Goal: Transaction & Acquisition: Purchase product/service

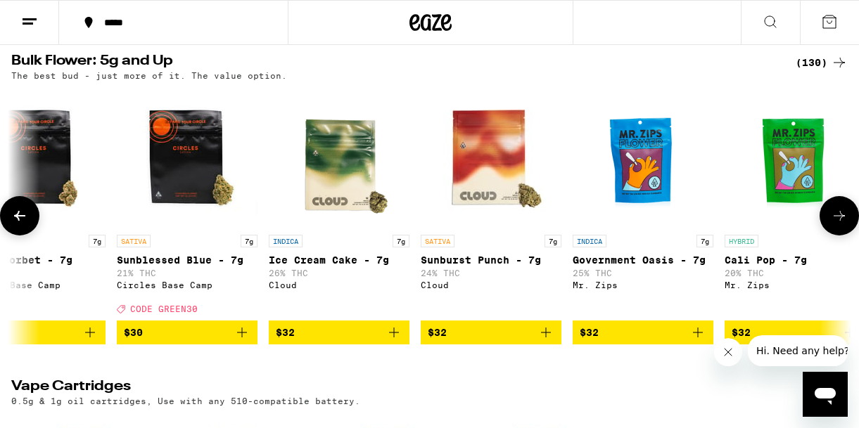
scroll to position [0, 2027]
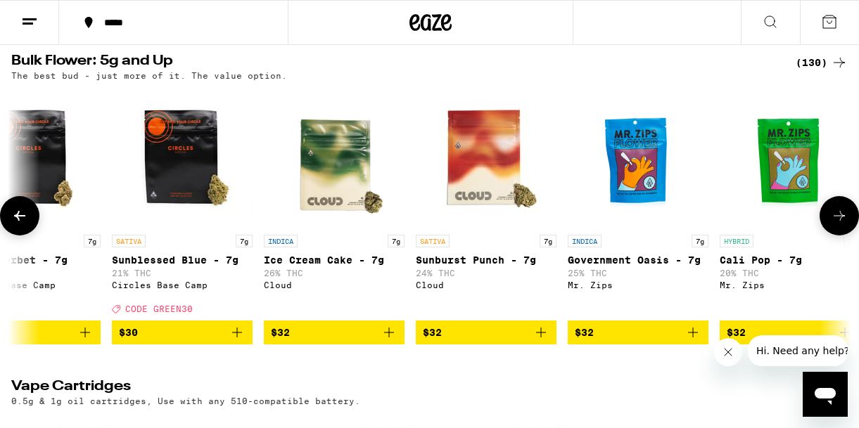
click at [317, 341] on span "$32" at bounding box center [334, 332] width 127 height 17
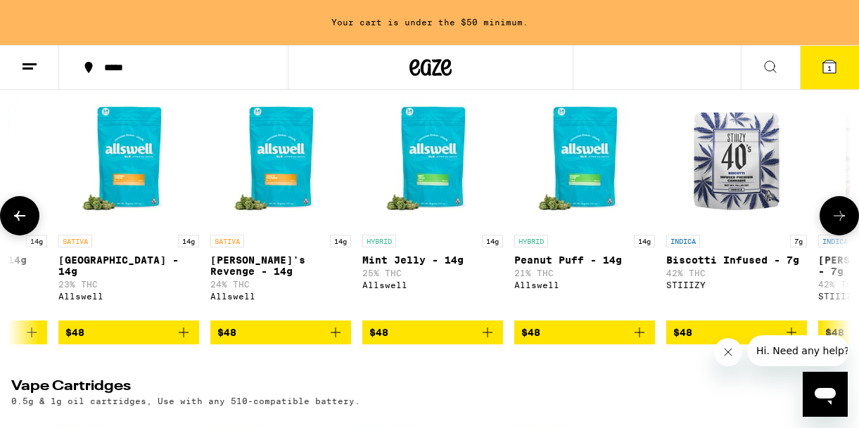
scroll to position [0, 5893]
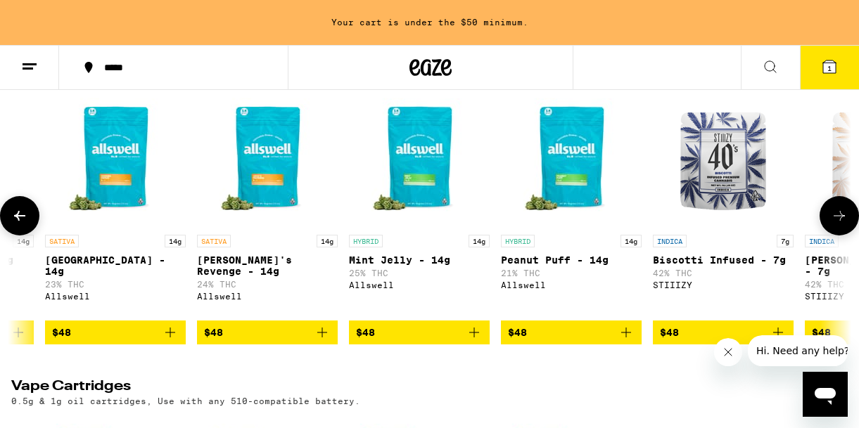
click at [365, 266] on p "Mint Jelly - 14g" at bounding box center [419, 260] width 141 height 11
click at [562, 266] on p "Peanut Puff - 14g" at bounding box center [571, 260] width 141 height 11
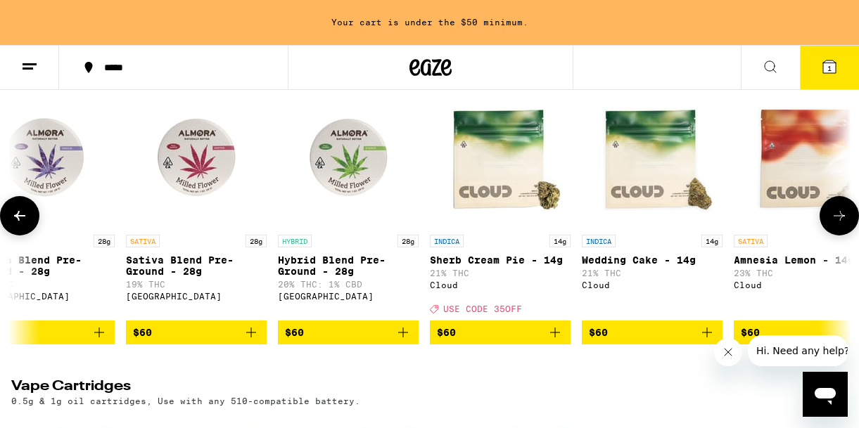
scroll to position [0, 9157]
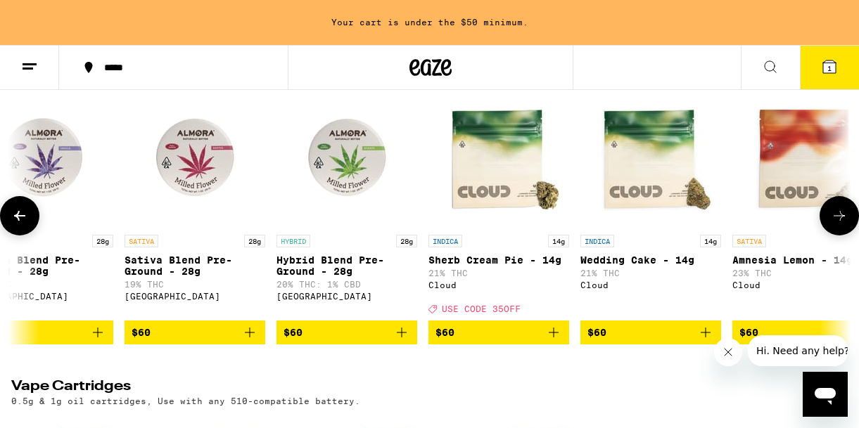
click at [479, 341] on span "$60" at bounding box center [499, 332] width 127 height 17
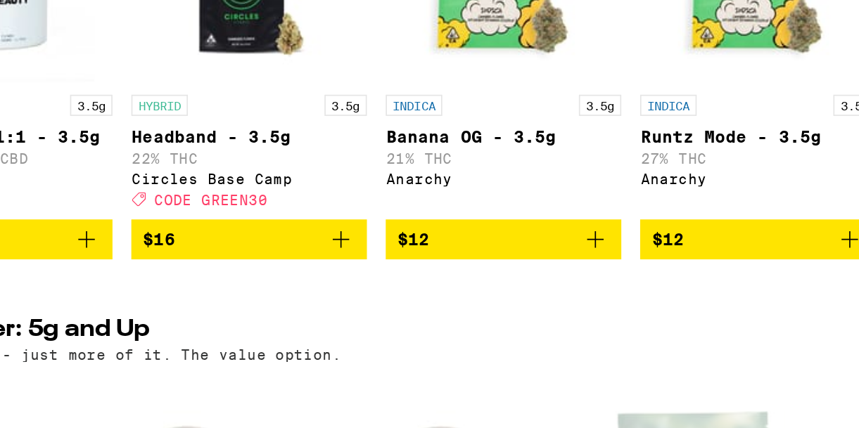
scroll to position [1425, 0]
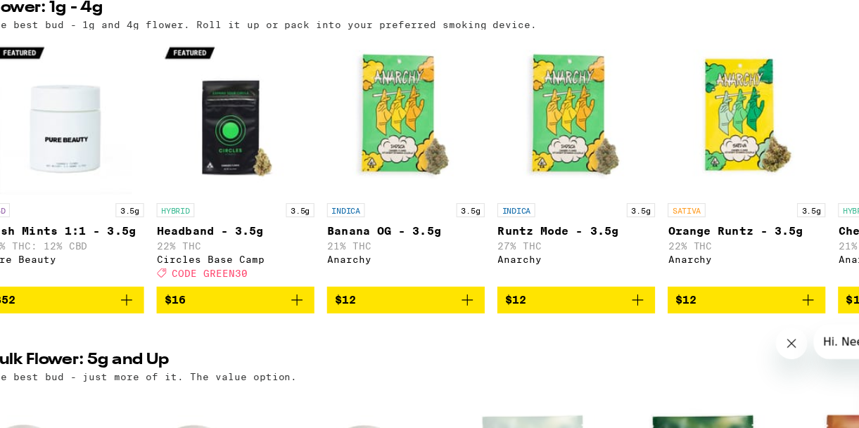
click at [214, 322] on span "$16" at bounding box center [232, 313] width 127 height 17
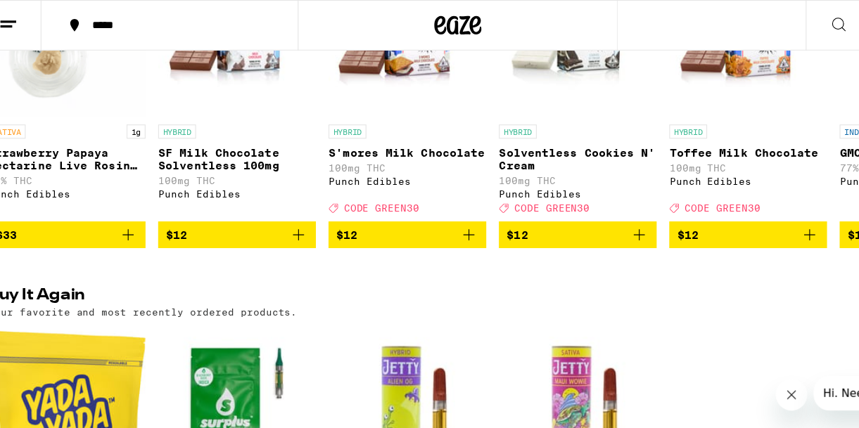
scroll to position [910, 0]
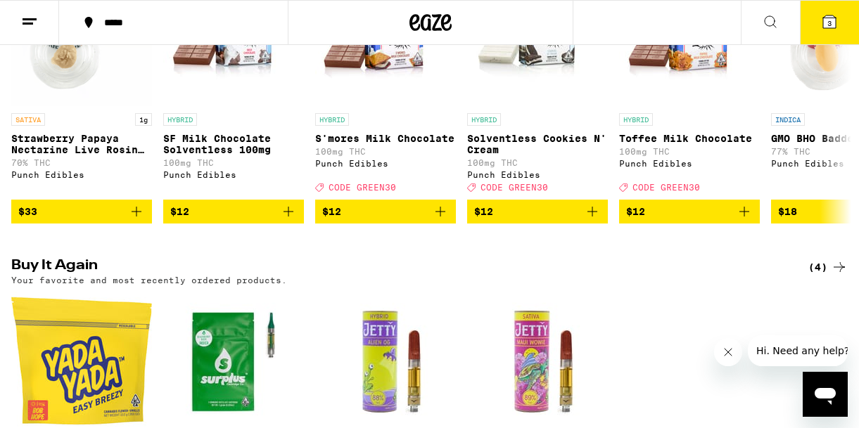
click at [834, 23] on icon at bounding box center [829, 21] width 13 height 13
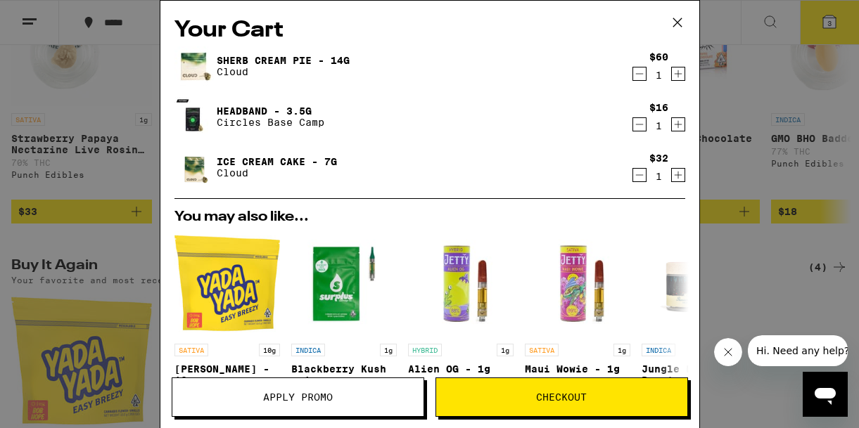
click at [640, 125] on icon "Decrement" at bounding box center [639, 125] width 8 height 0
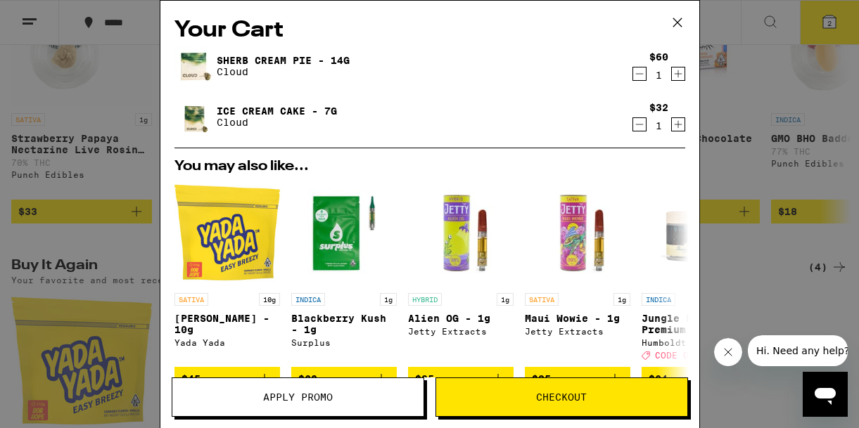
click at [678, 22] on icon at bounding box center [677, 22] width 8 height 8
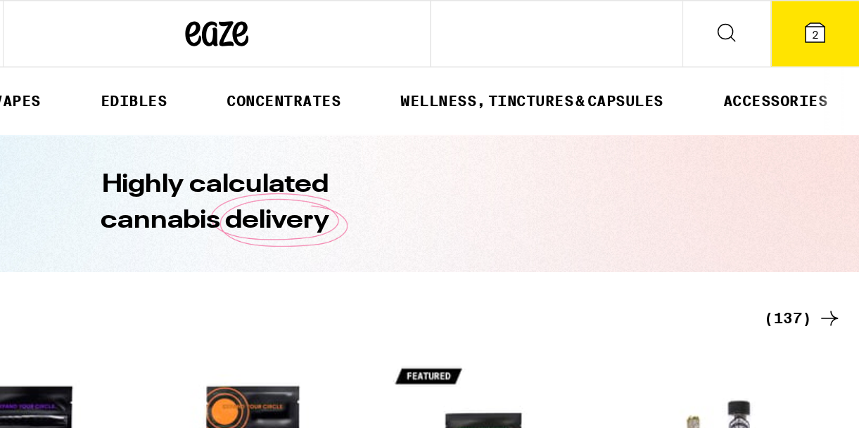
click at [823, 23] on icon at bounding box center [829, 21] width 13 height 13
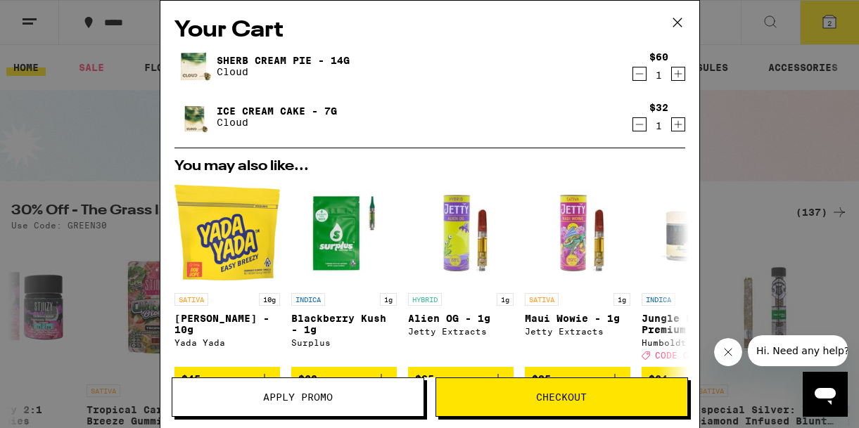
click at [313, 394] on span "Apply Promo" at bounding box center [298, 398] width 70 height 10
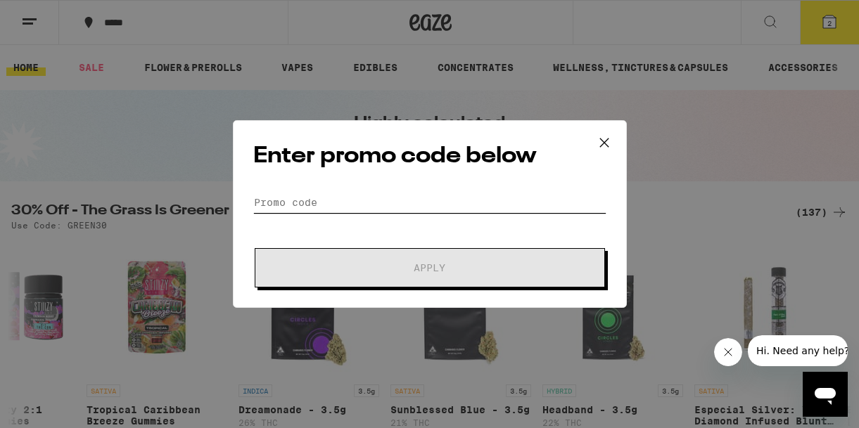
click at [288, 196] on input "Promo Code" at bounding box center [429, 202] width 353 height 21
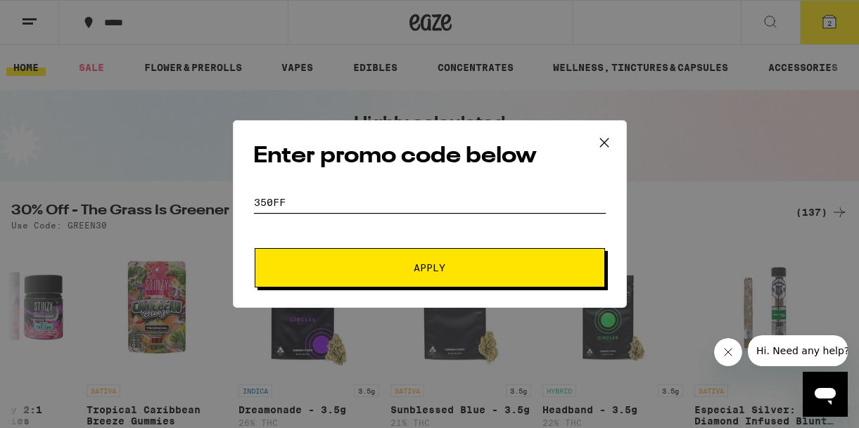
type input "350FF"
click at [409, 272] on span "Apply" at bounding box center [429, 268] width 253 height 10
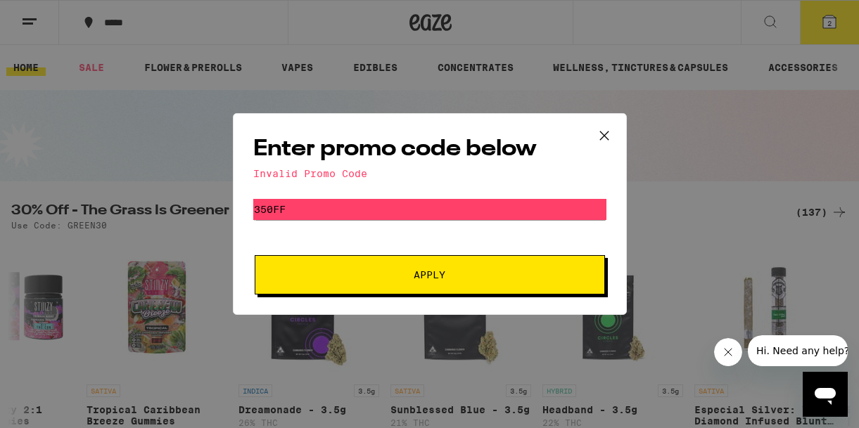
click at [606, 134] on icon at bounding box center [604, 135] width 21 height 21
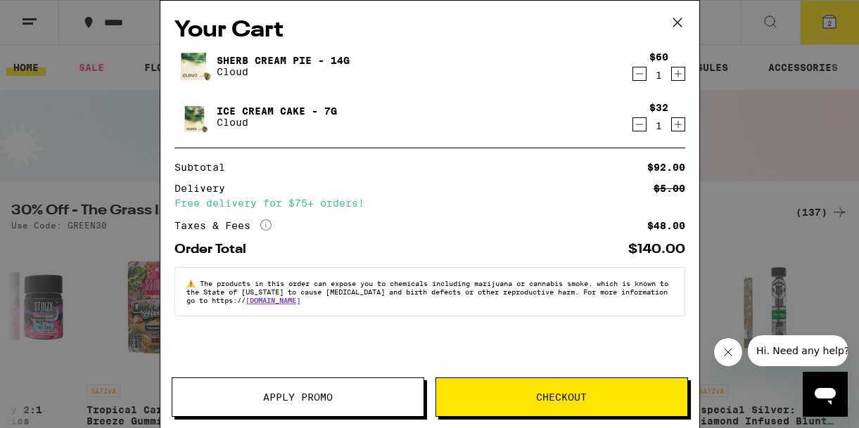
click at [91, 165] on div "Your Cart Sherb Cream Pie - 14g Cloud $60 1 Ice Cream Cake - 7g Cloud $32 1 Sub…" at bounding box center [429, 214] width 859 height 428
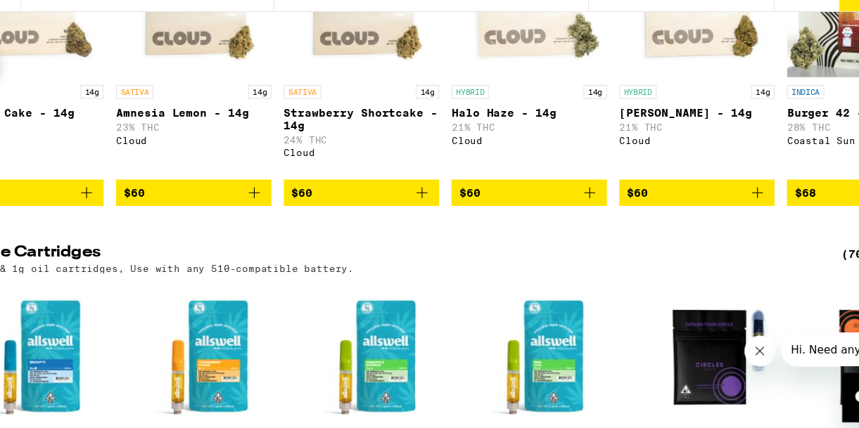
scroll to position [0, 9771]
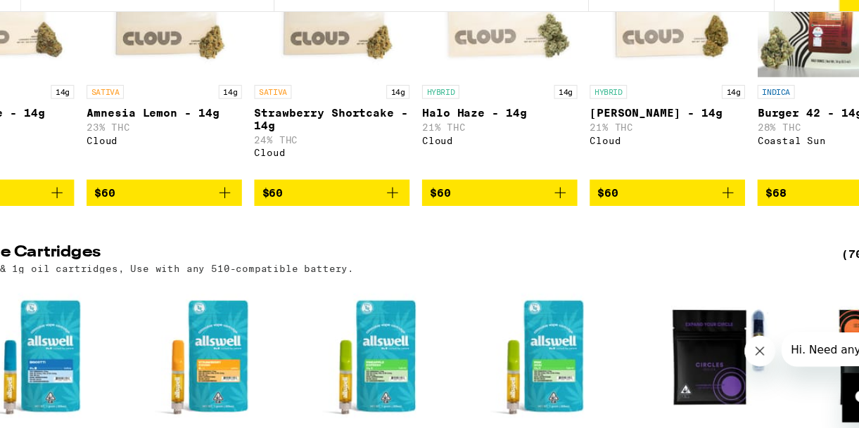
click at [807, 42] on button "2" at bounding box center [829, 23] width 59 height 44
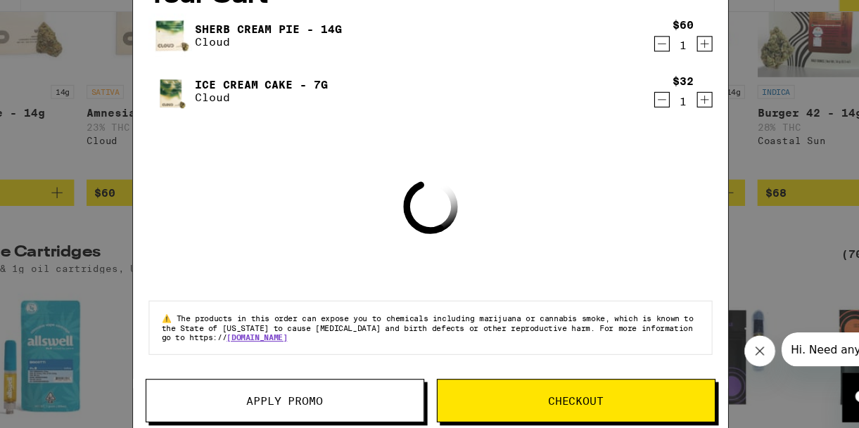
click at [274, 396] on span "Apply Promo" at bounding box center [298, 398] width 70 height 10
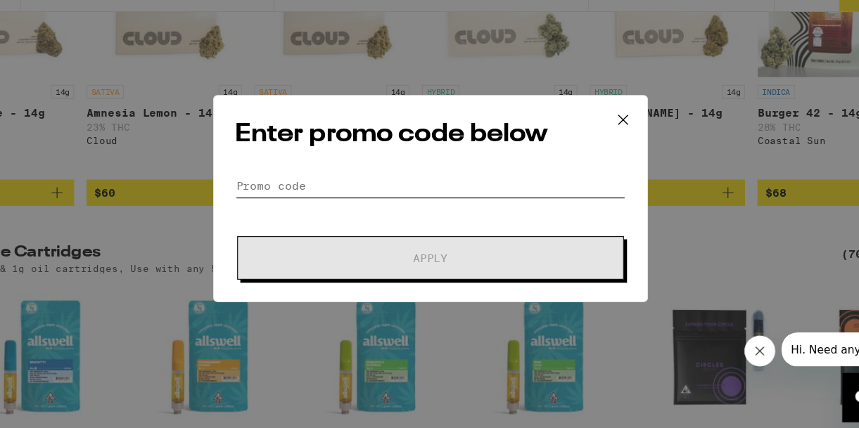
click at [261, 192] on input "Promo Code" at bounding box center [429, 202] width 353 height 21
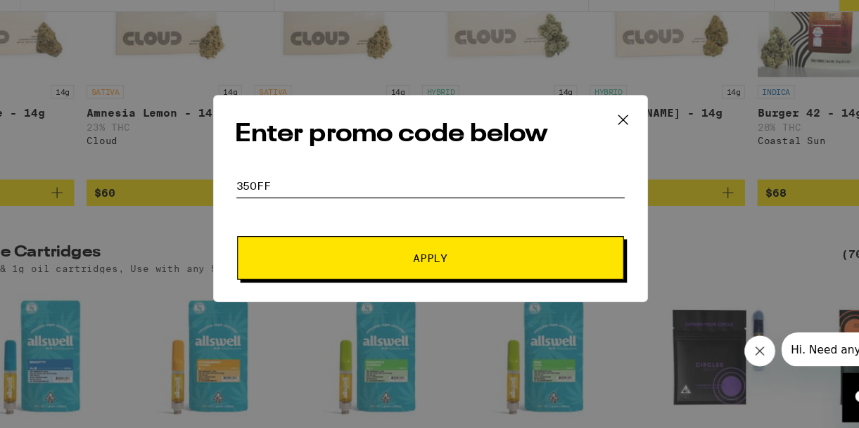
type input "35OFF"
click at [379, 258] on button "Apply" at bounding box center [430, 267] width 350 height 39
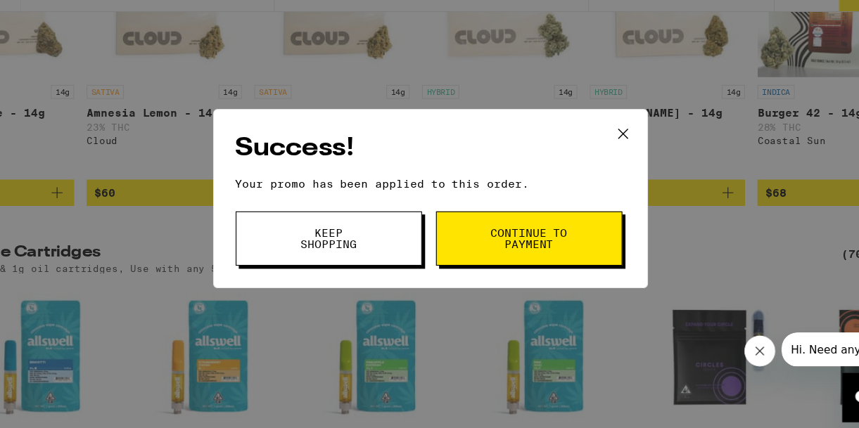
click at [355, 255] on span "Keep Shopping" at bounding box center [338, 251] width 72 height 20
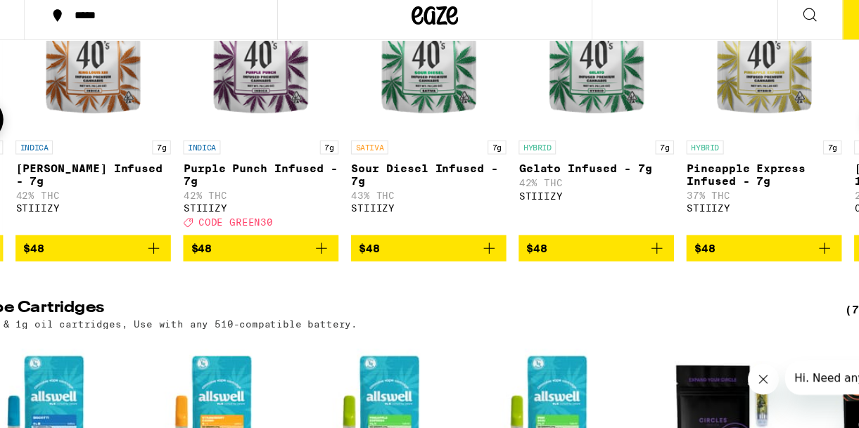
scroll to position [0, 6651]
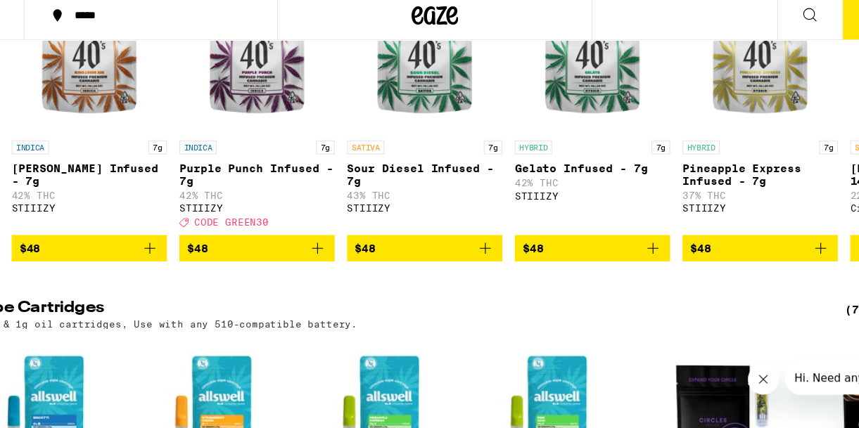
click at [809, 38] on button "2" at bounding box center [829, 23] width 59 height 44
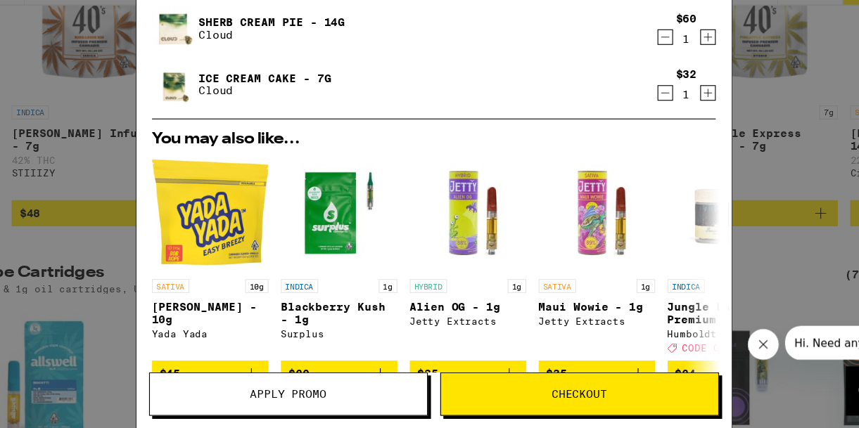
click at [282, 402] on span "Apply Promo" at bounding box center [298, 398] width 70 height 10
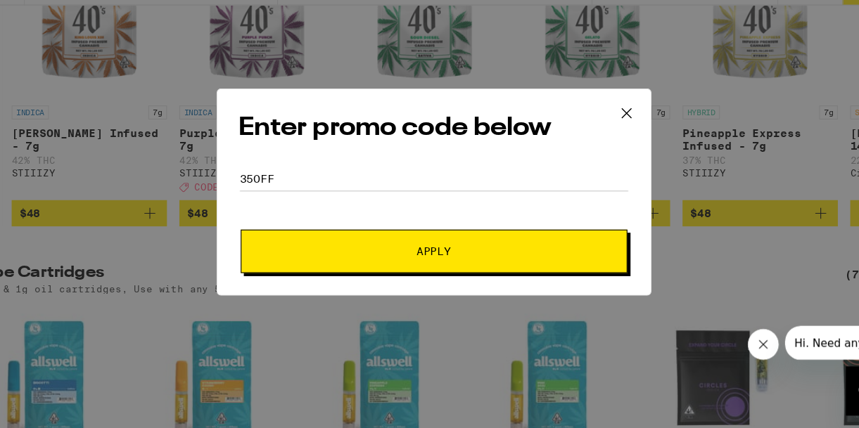
click at [352, 276] on button "Apply" at bounding box center [430, 267] width 350 height 39
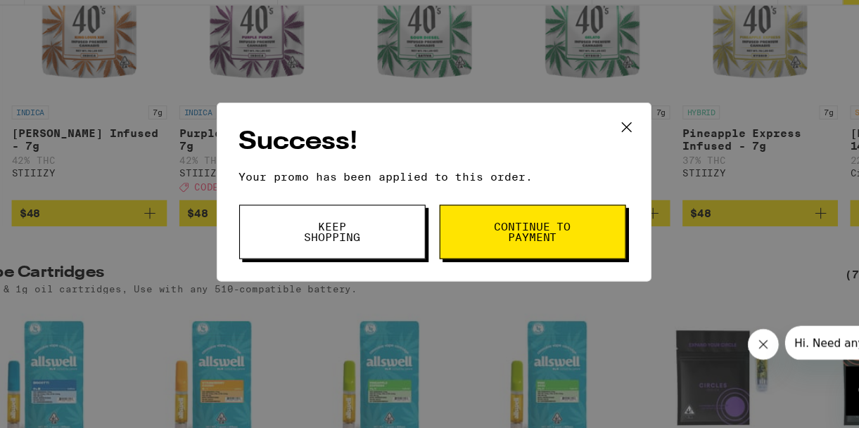
click at [502, 259] on span "Continue to payment" at bounding box center [519, 251] width 72 height 20
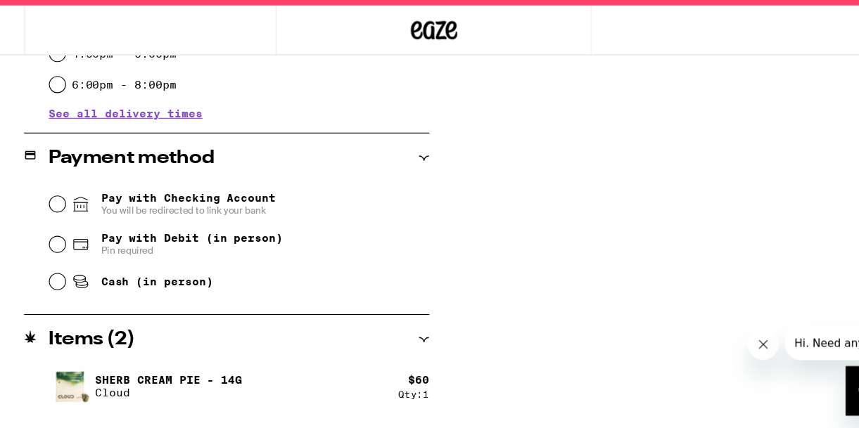
scroll to position [517, 0]
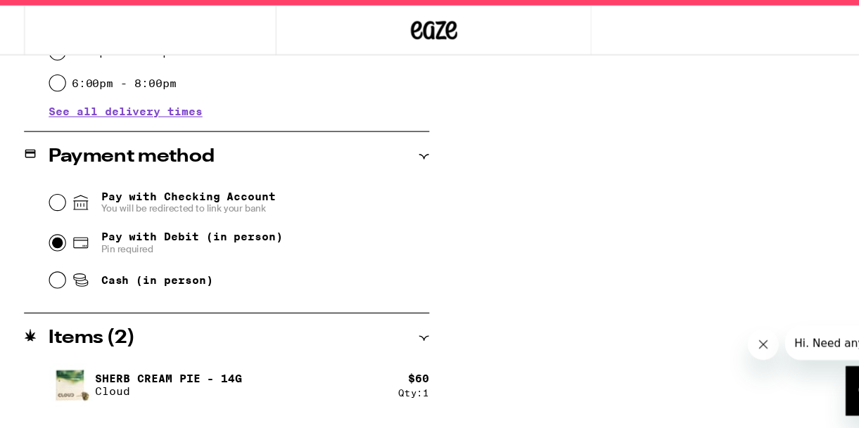
click at [87, 262] on input "Pay with Debit (in person) Pin required" at bounding box center [89, 260] width 14 height 14
radio input "true"
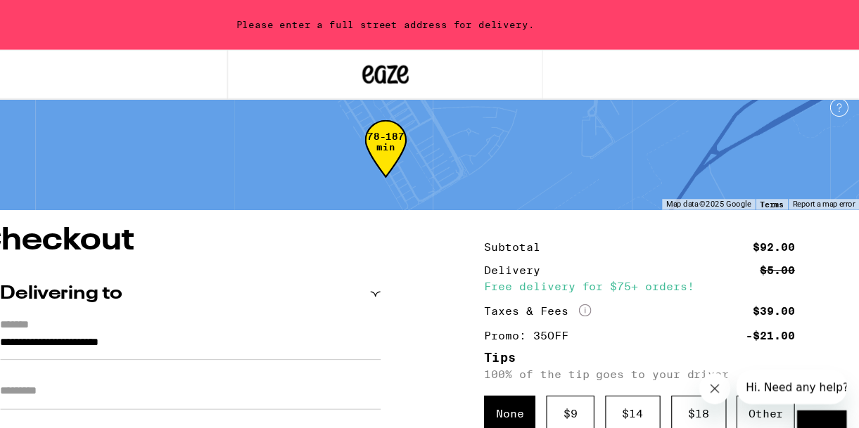
scroll to position [0, 0]
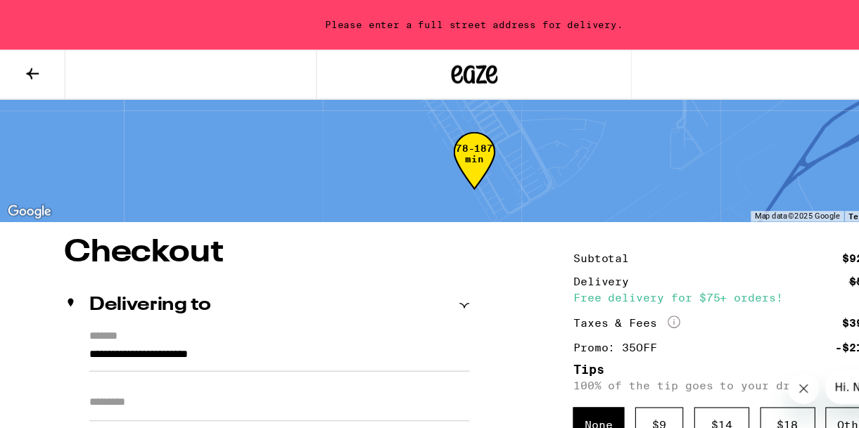
click at [82, 323] on input "**********" at bounding box center [253, 325] width 345 height 24
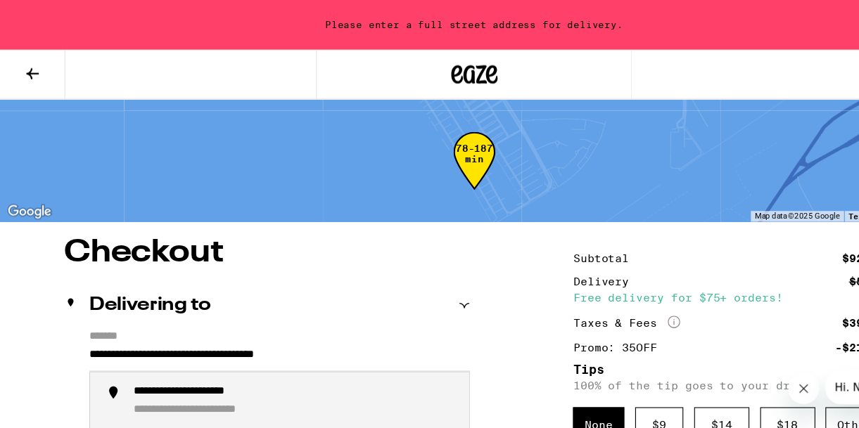
click at [189, 357] on div "**********" at bounding box center [194, 355] width 146 height 13
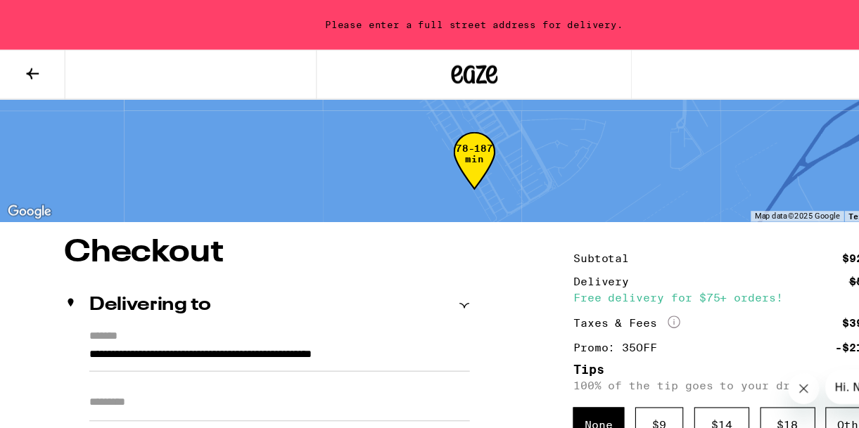
type input "**********"
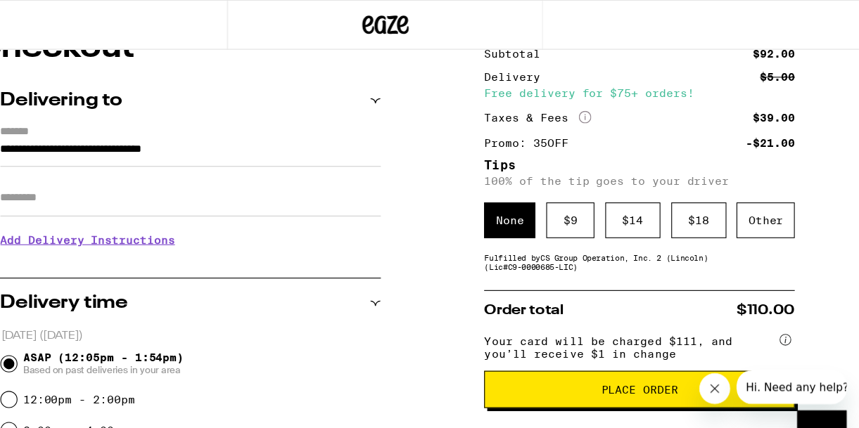
scroll to position [99, 0]
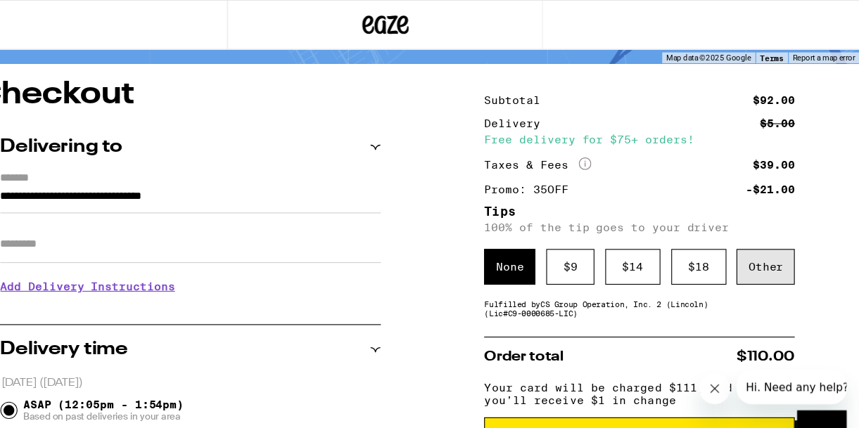
click at [765, 251] on div "Other" at bounding box center [774, 242] width 53 height 32
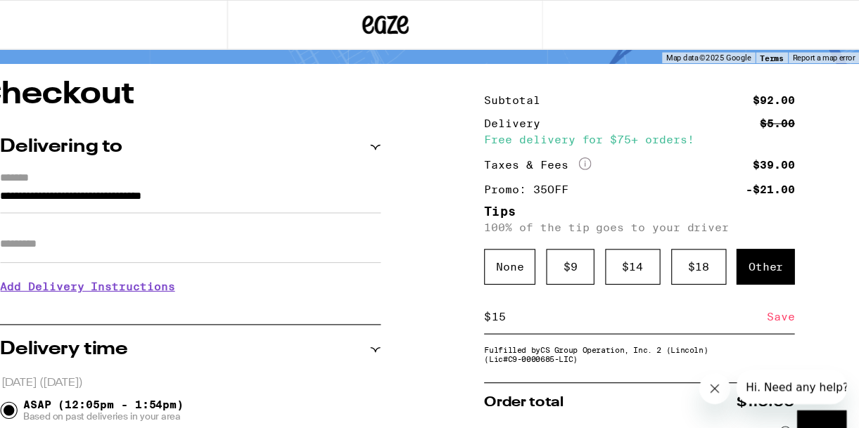
type input "15"
click at [787, 296] on div "Save" at bounding box center [787, 287] width 25 height 31
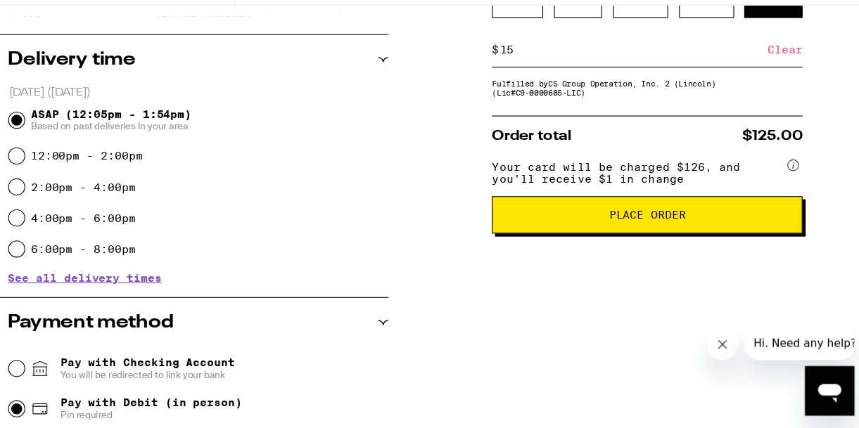
scroll to position [323, 0]
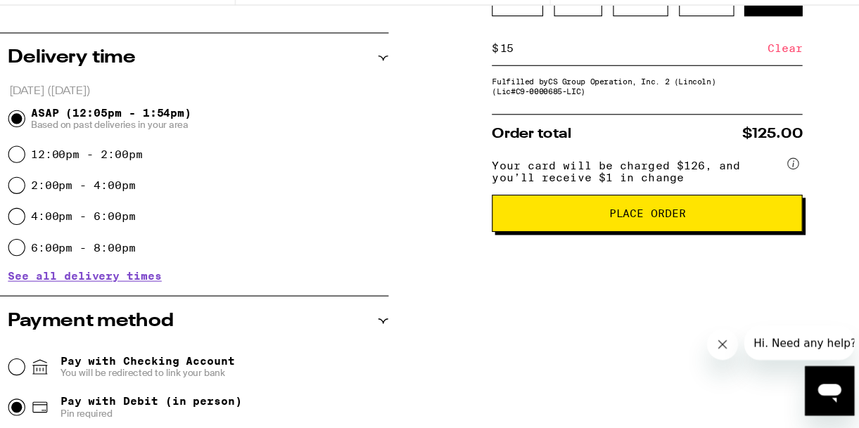
click at [663, 250] on button "Place Order" at bounding box center [659, 234] width 281 height 34
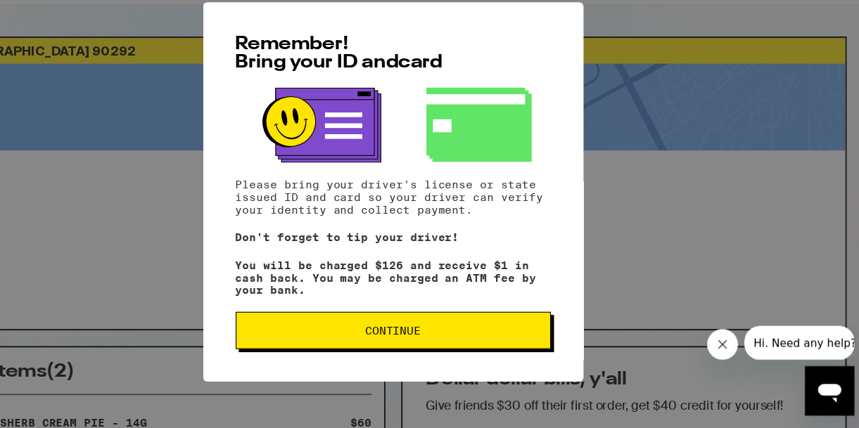
scroll to position [323, 0]
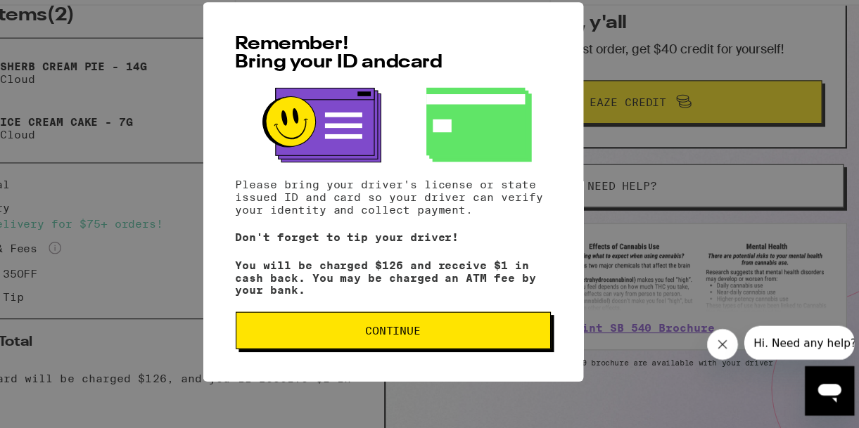
click at [443, 355] on button "Continue" at bounding box center [430, 340] width 286 height 34
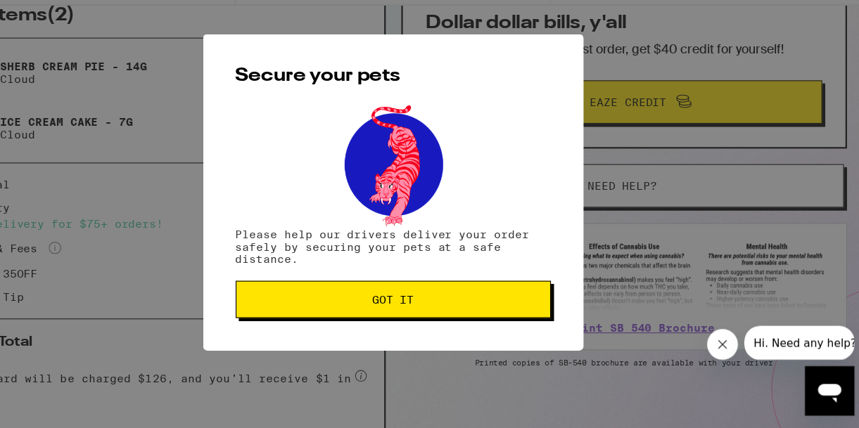
click at [455, 312] on span "Got it" at bounding box center [430, 312] width 262 height 10
